Goal: Navigation & Orientation: Find specific page/section

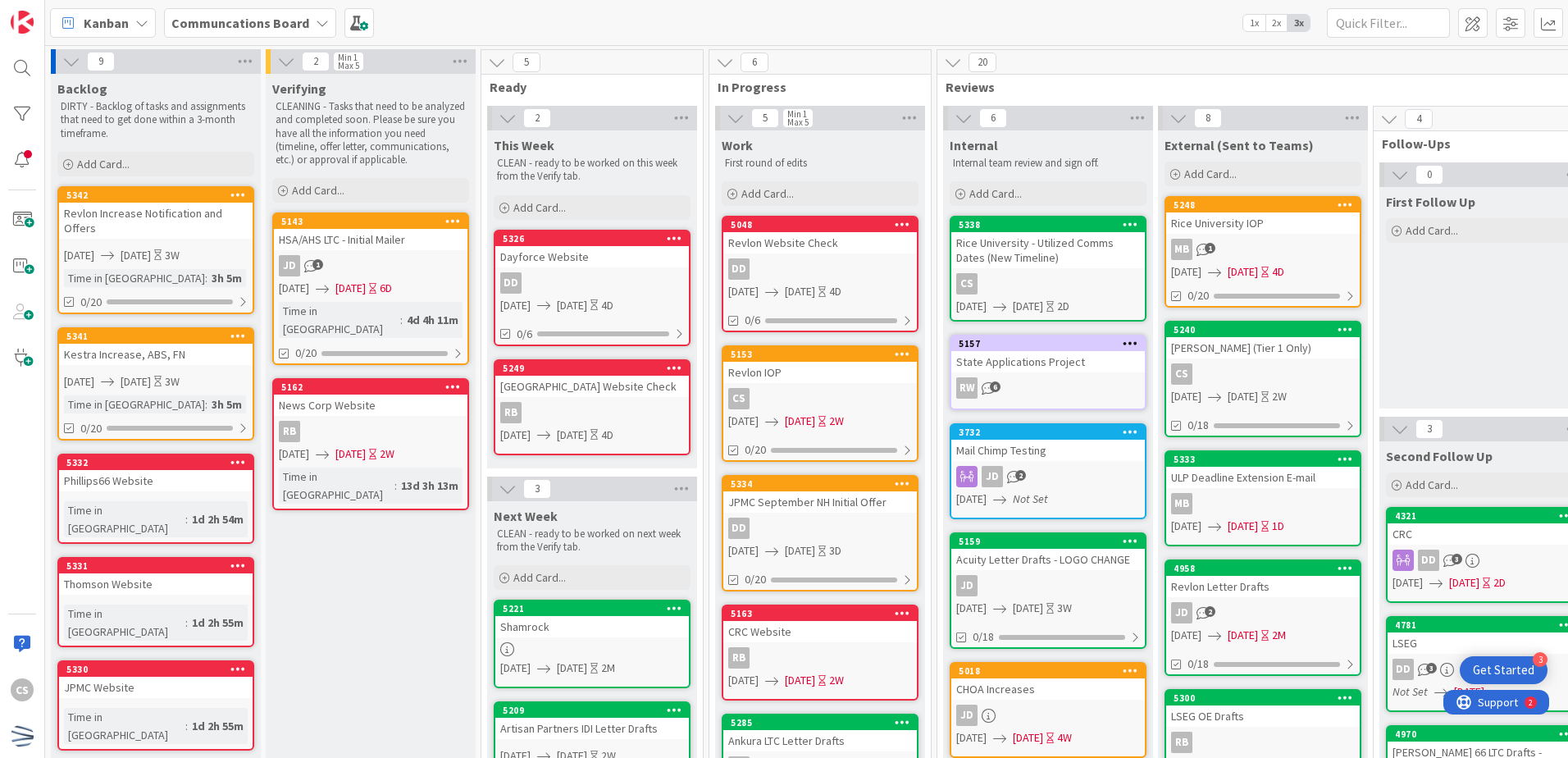
click at [1263, 244] on div "MB 1" at bounding box center [1263, 249] width 193 height 21
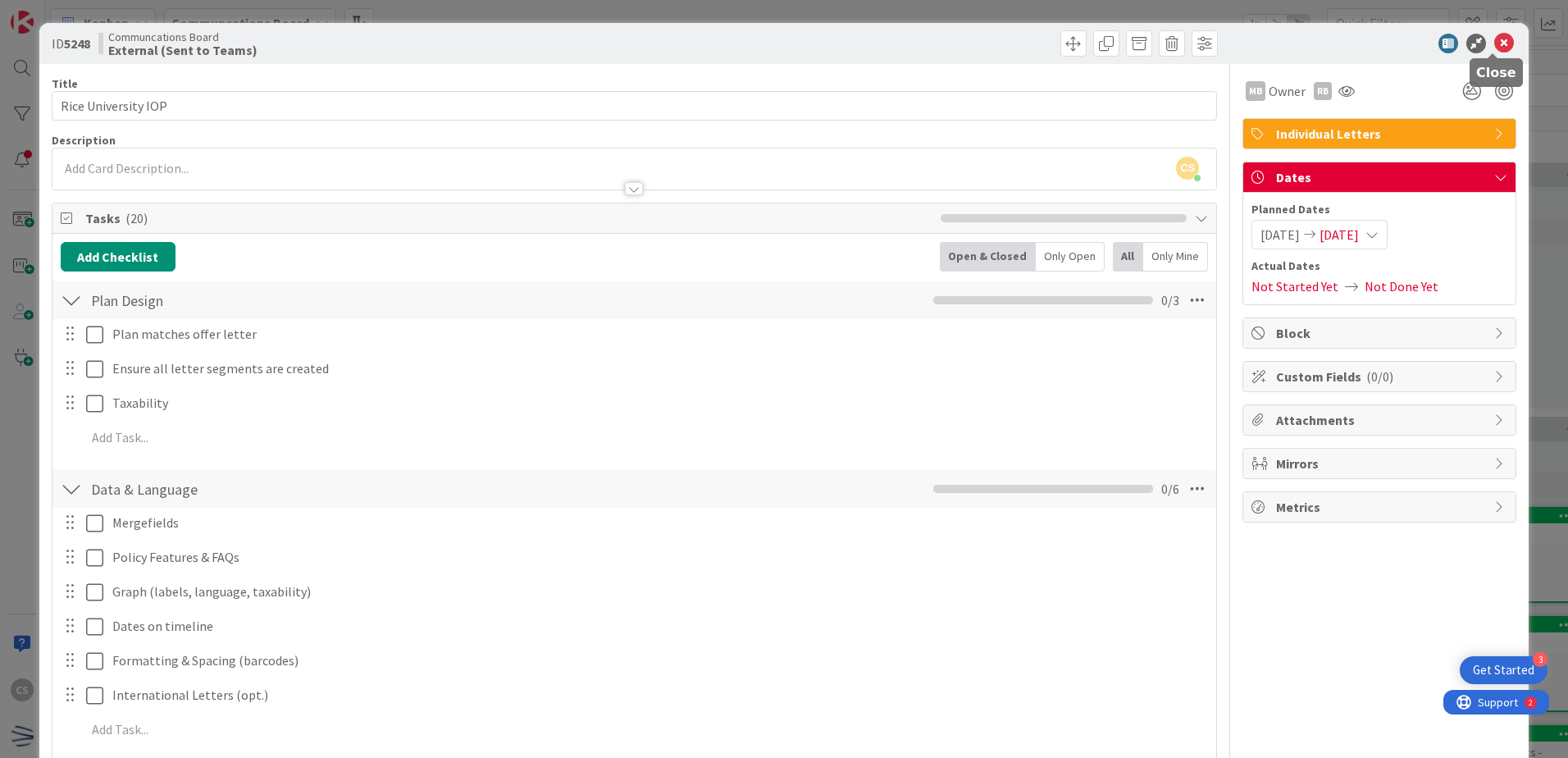
click at [1494, 50] on icon at bounding box center [1504, 44] width 20 height 20
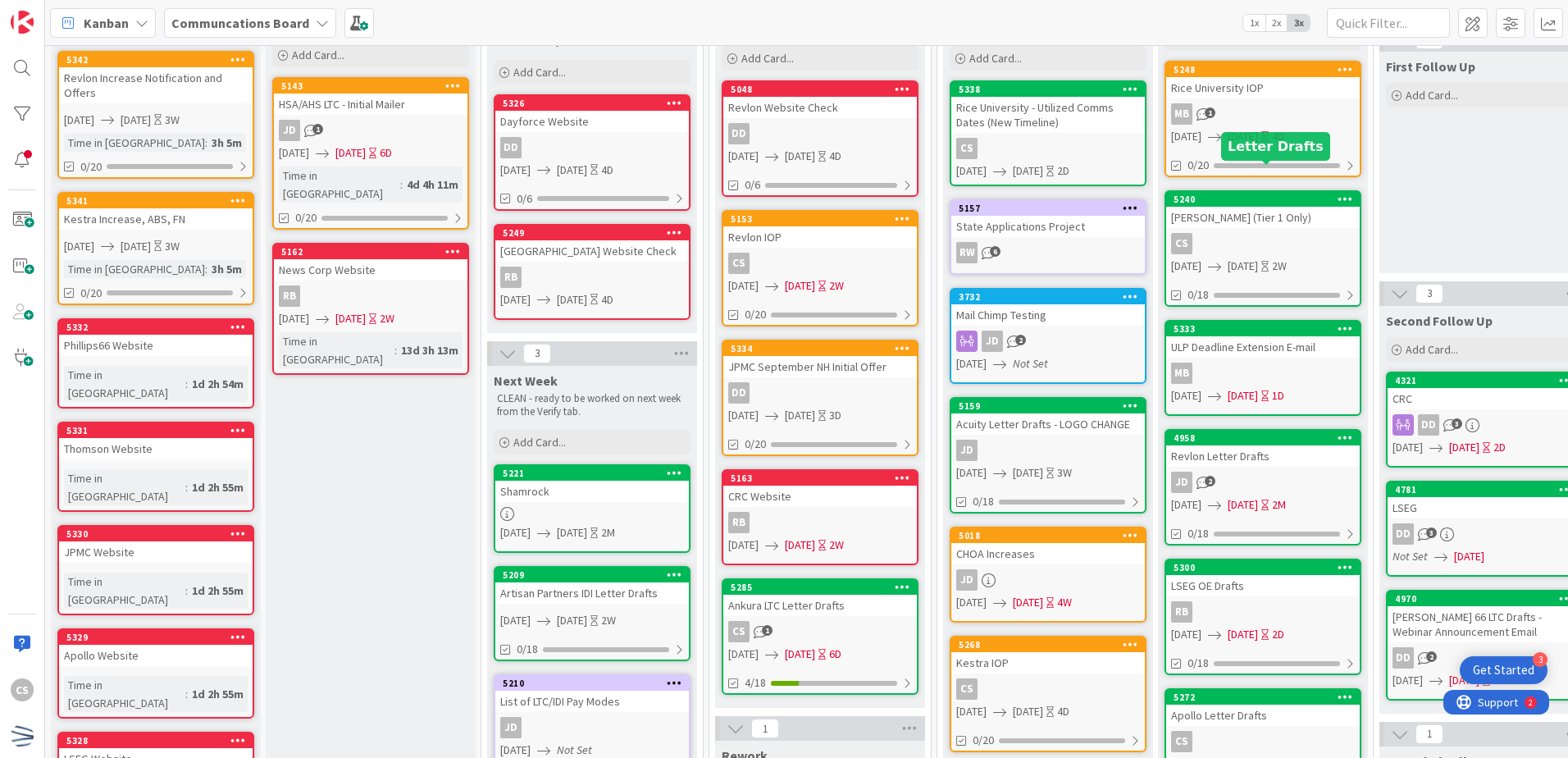
scroll to position [164, 0]
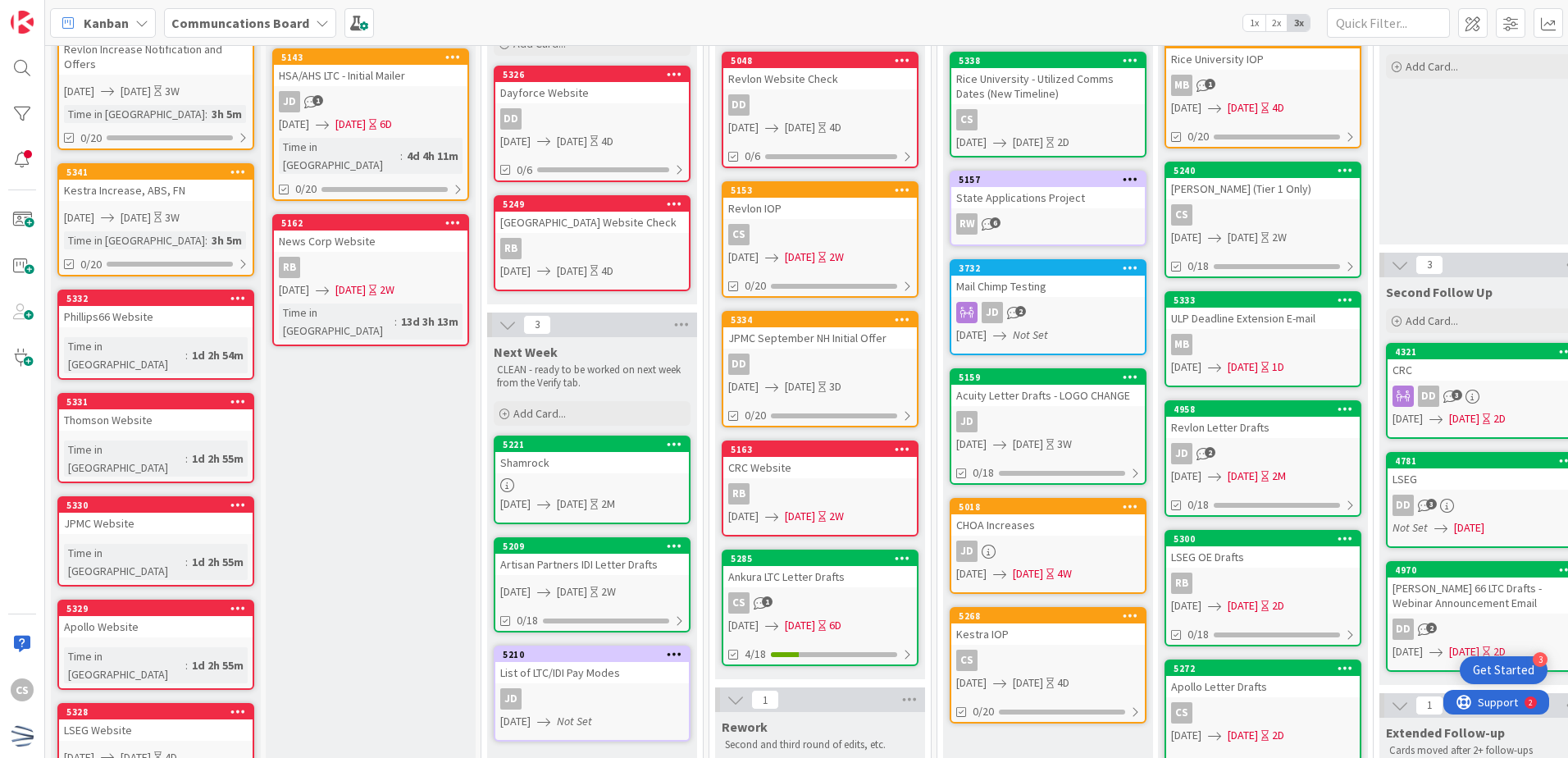
click at [1061, 637] on div "Kestra IOP" at bounding box center [1047, 634] width 193 height 21
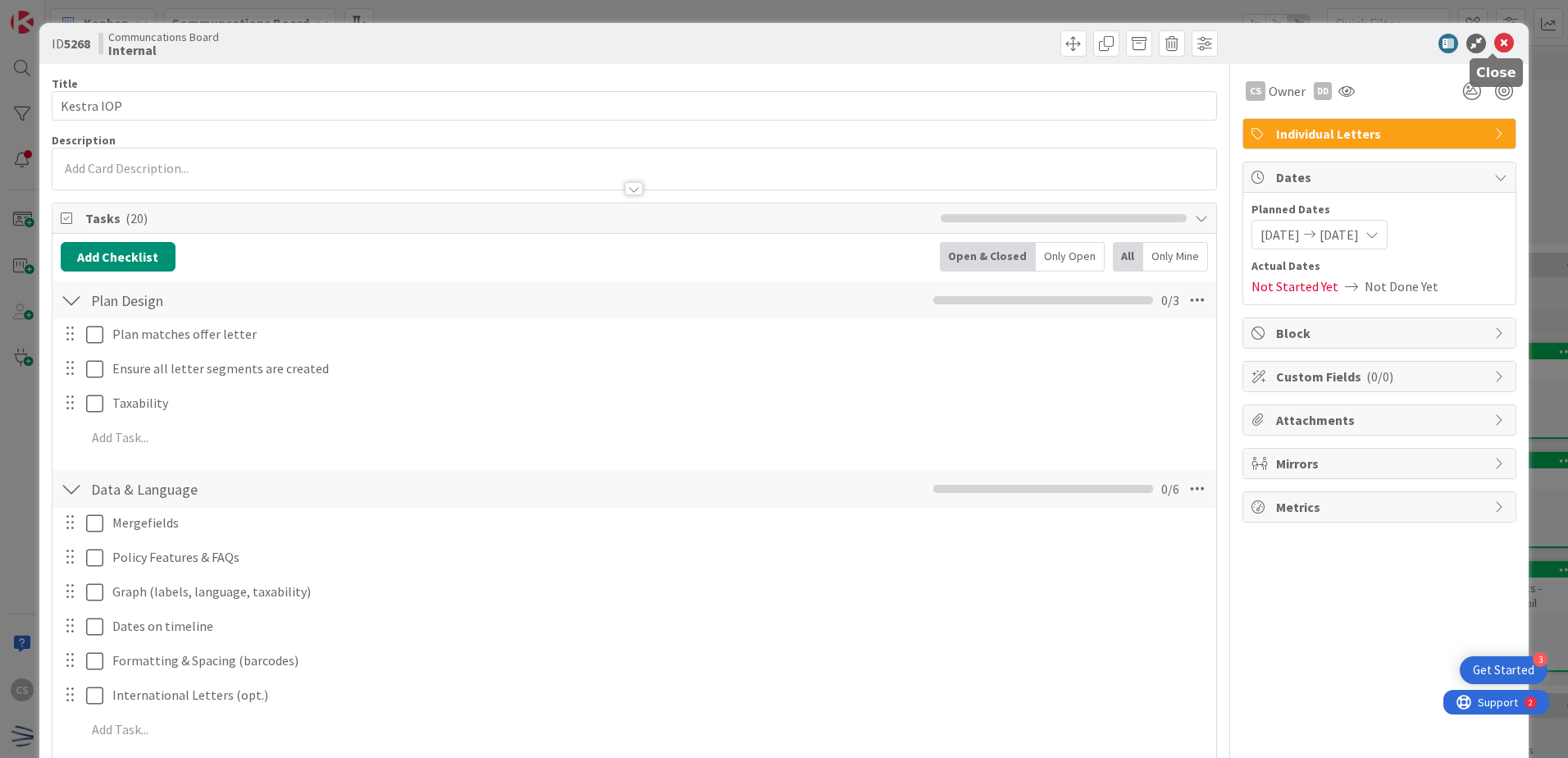
click at [1497, 40] on icon at bounding box center [1504, 44] width 20 height 20
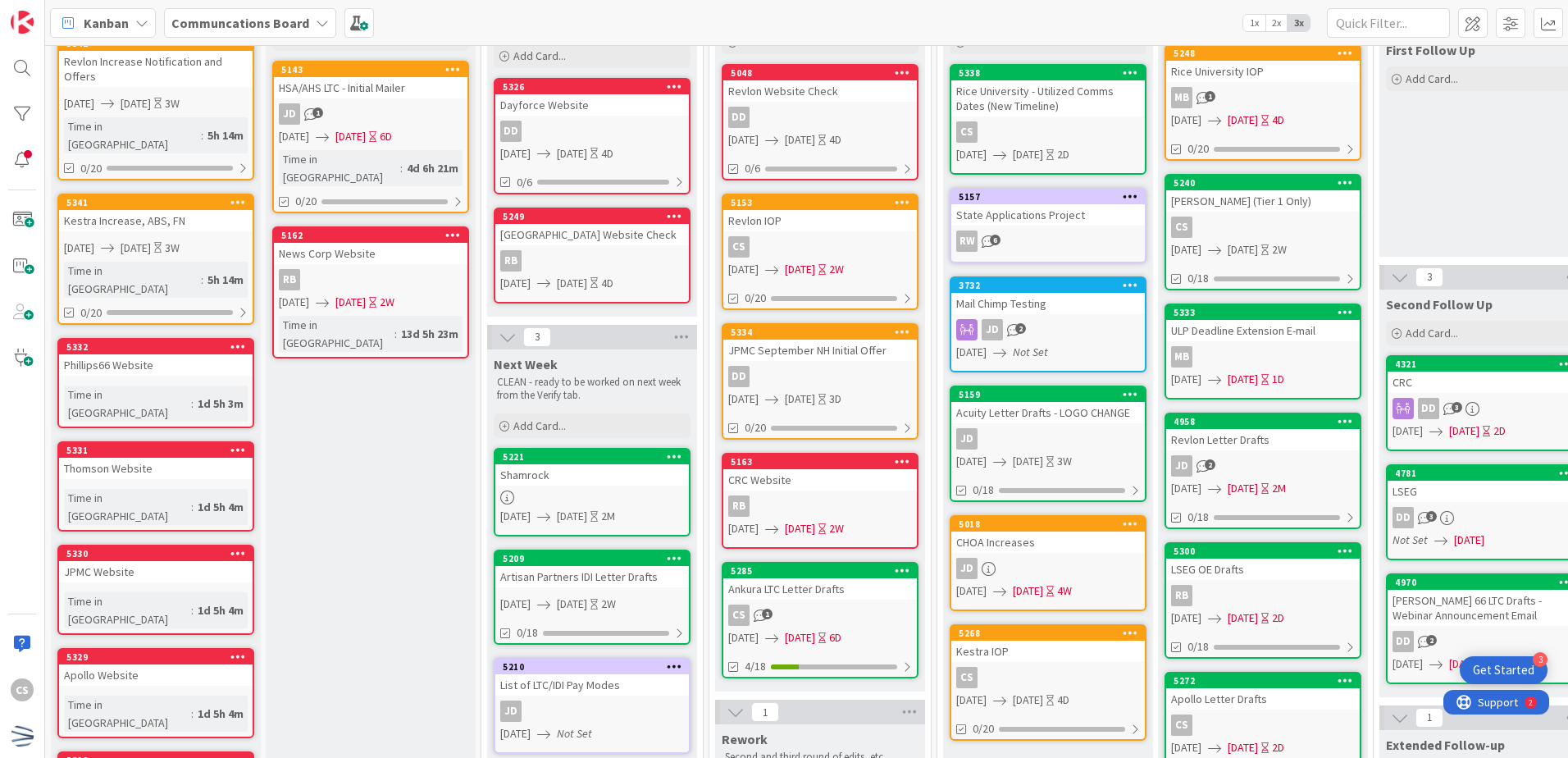
scroll to position [151, 0]
